Goal: Task Accomplishment & Management: Use online tool/utility

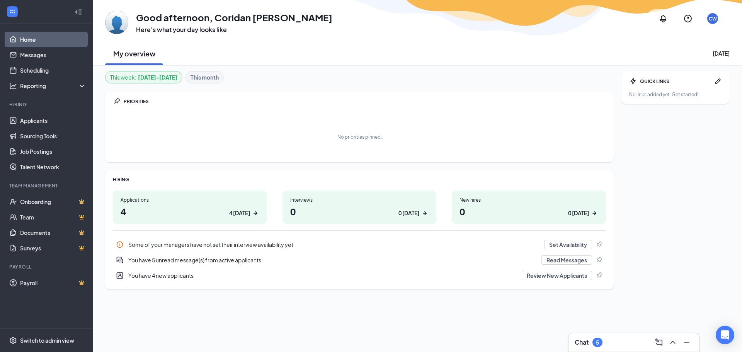
click at [407, 210] on div "0 today" at bounding box center [409, 213] width 21 height 8
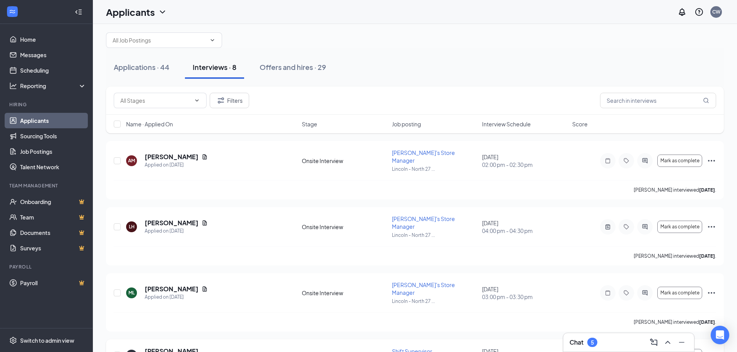
scroll to position [2, 0]
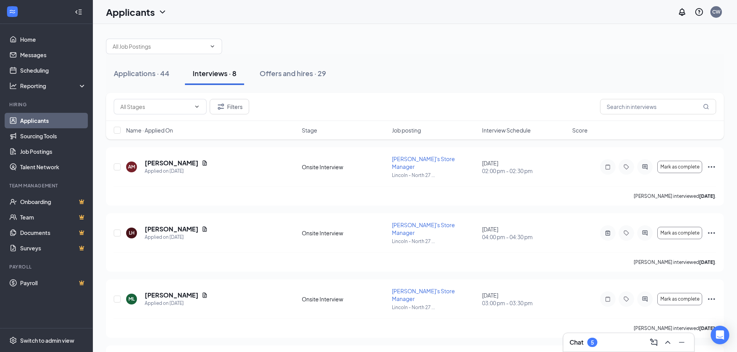
click at [614, 340] on div "Chat 5" at bounding box center [628, 342] width 118 height 12
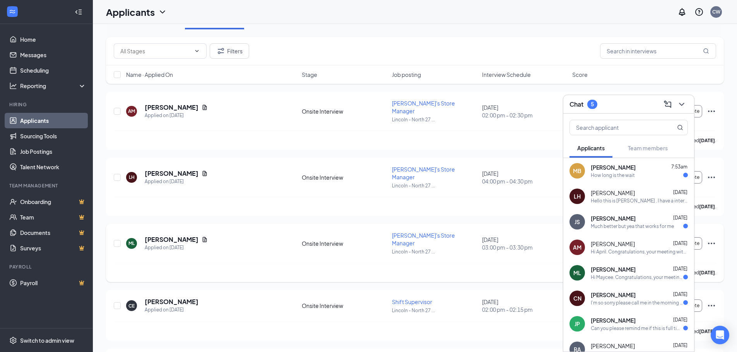
scroll to position [0, 0]
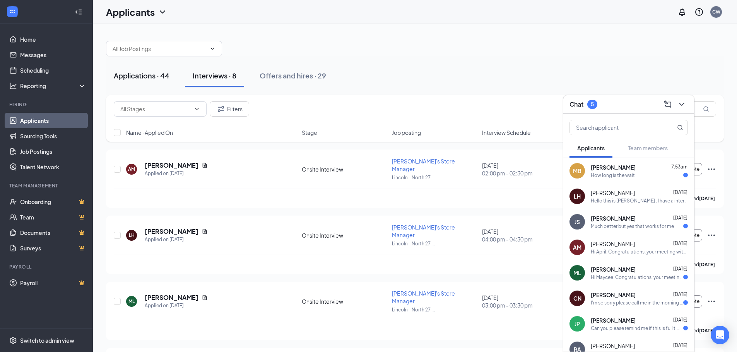
click at [131, 79] on div "Applications · 44" at bounding box center [142, 76] width 56 height 10
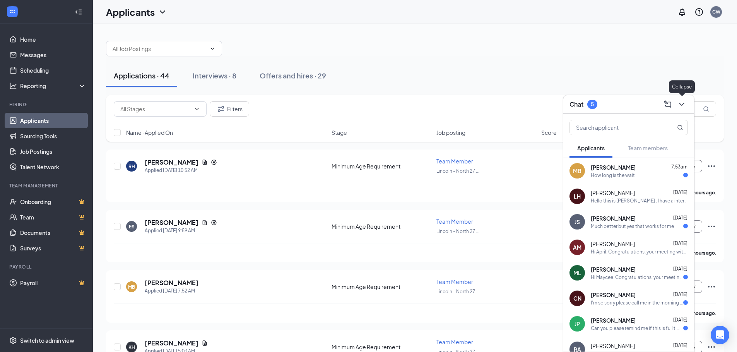
click at [682, 105] on icon "ChevronDown" at bounding box center [681, 104] width 9 height 9
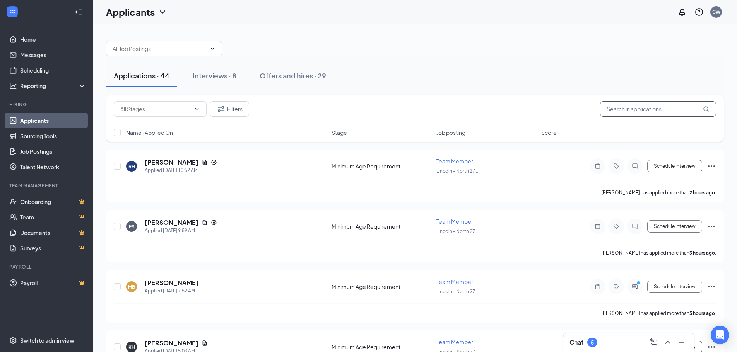
click at [635, 105] on input "text" at bounding box center [658, 108] width 116 height 15
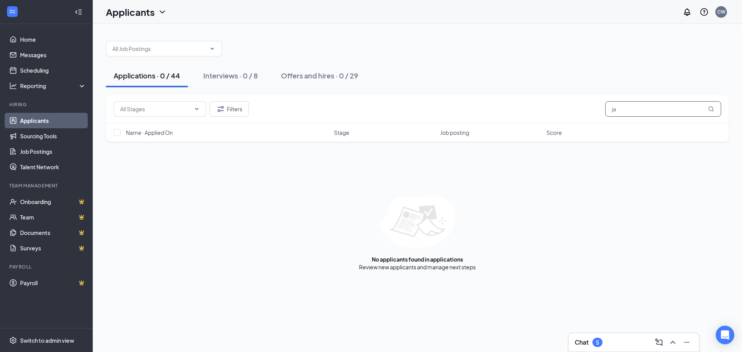
type input "j"
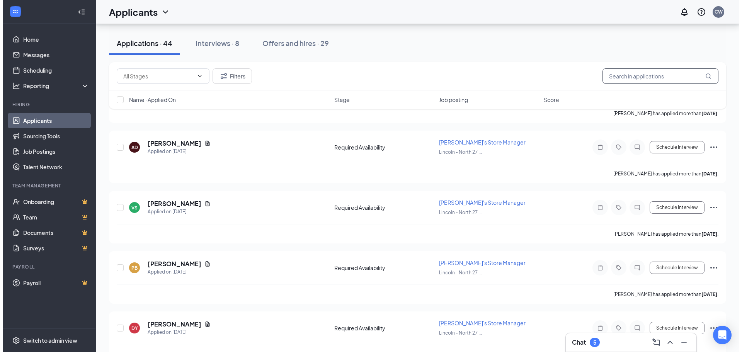
scroll to position [696, 0]
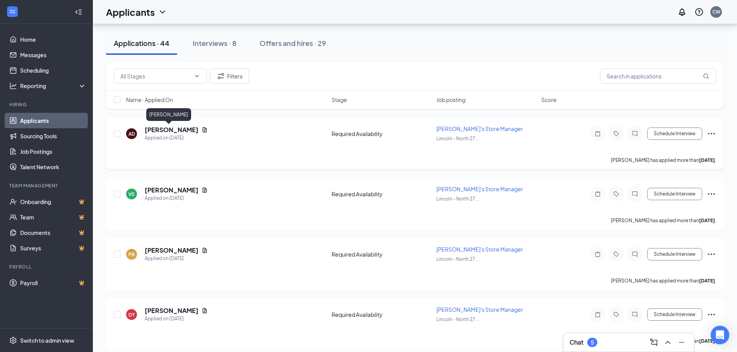
click at [162, 129] on h5 "[PERSON_NAME]" at bounding box center [172, 130] width 54 height 9
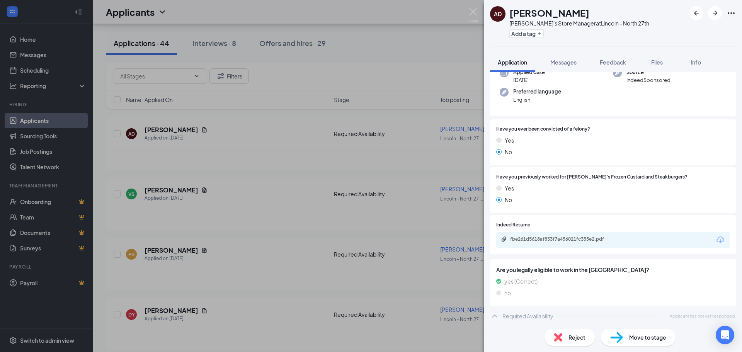
scroll to position [89, 0]
click at [604, 241] on div "fbe261d5618af833f7a456021fc355e2.pdf" at bounding box center [564, 238] width 108 height 6
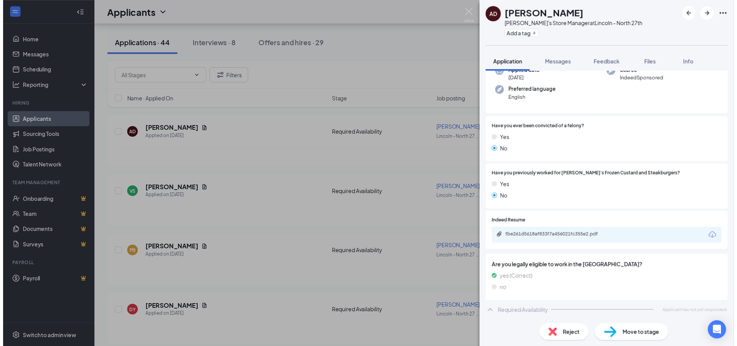
scroll to position [86, 0]
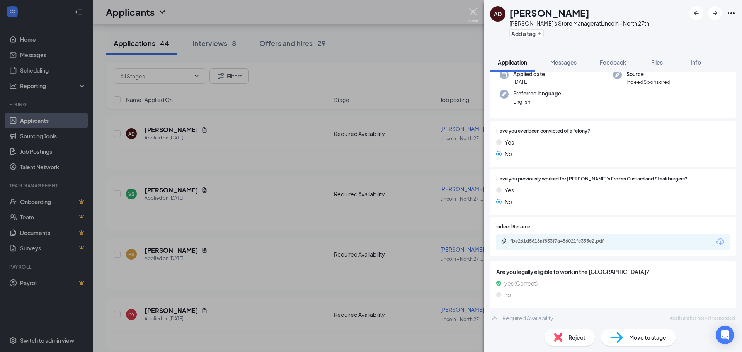
click at [476, 17] on img at bounding box center [474, 15] width 10 height 15
